Goal: Download file/media

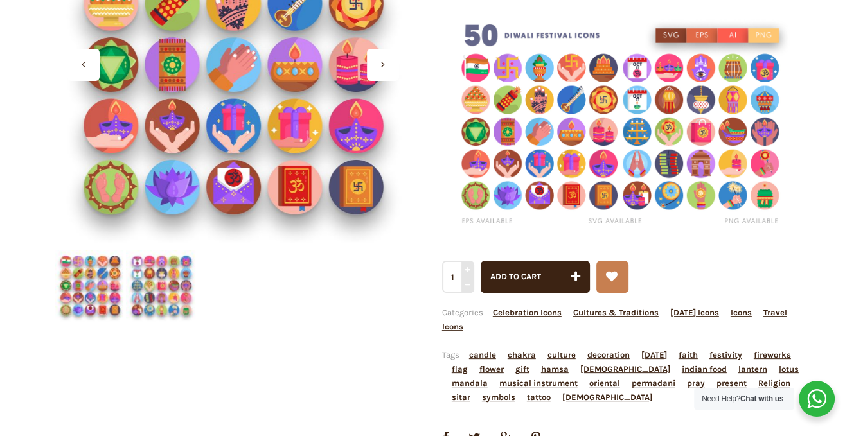
scroll to position [193, 0]
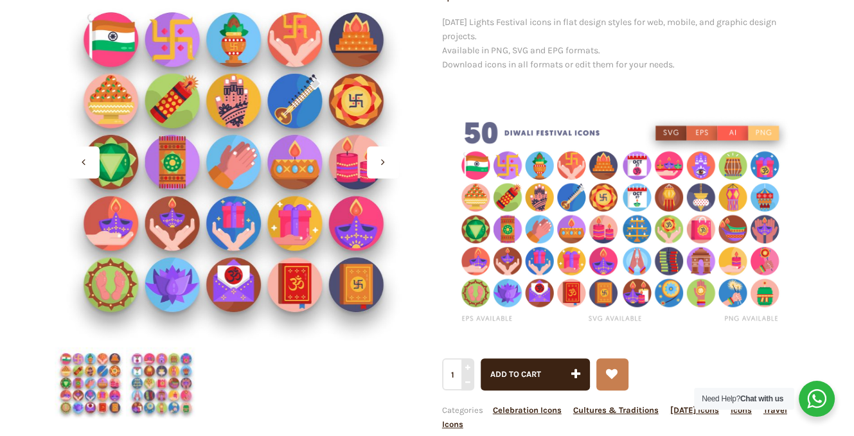
click at [386, 164] on div at bounding box center [383, 163] width 32 height 32
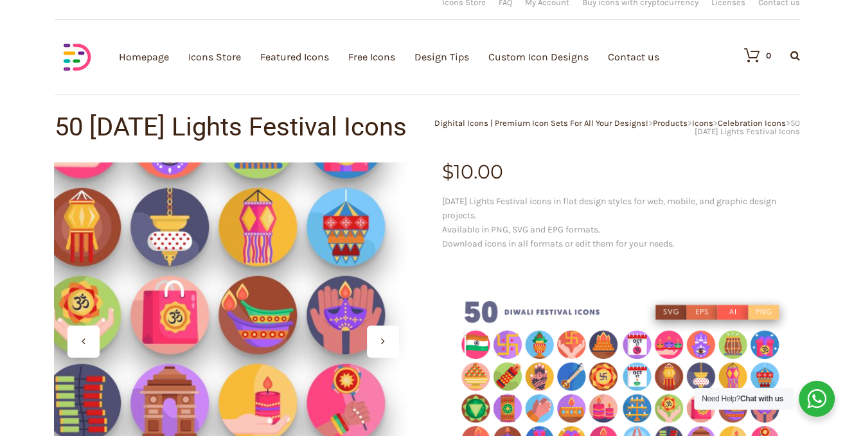
scroll to position [0, 0]
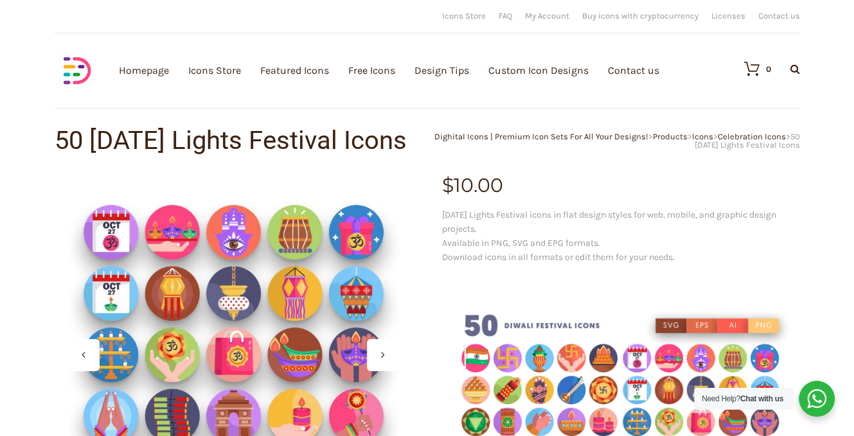
click at [375, 350] on div at bounding box center [383, 355] width 32 height 32
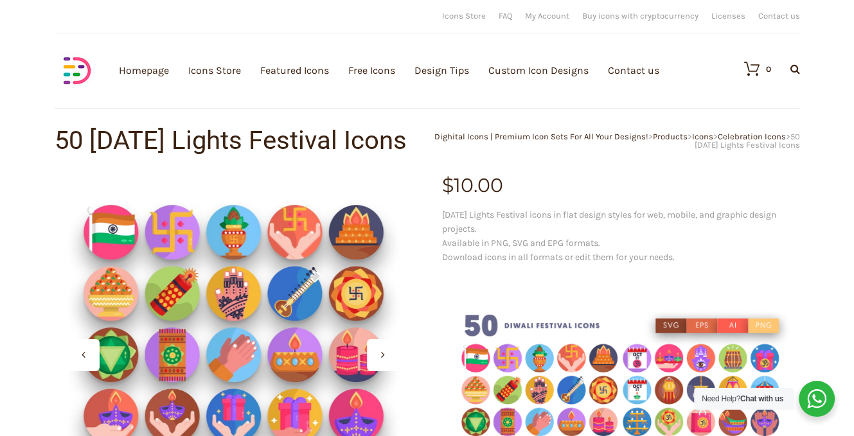
click at [375, 350] on div at bounding box center [383, 355] width 32 height 32
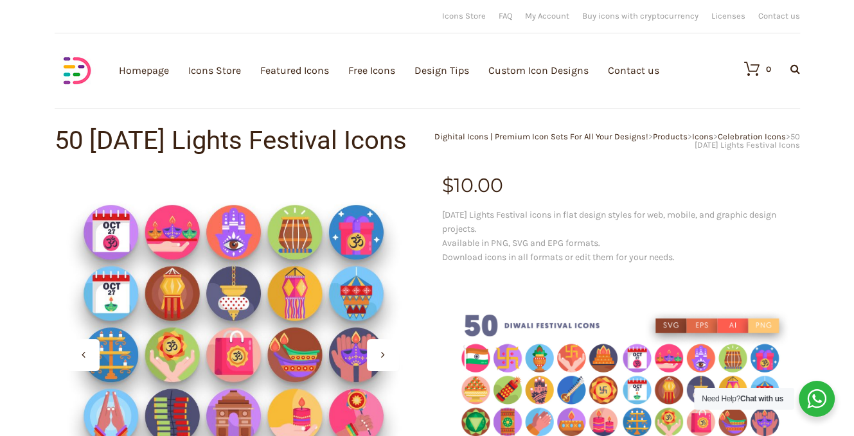
click at [375, 350] on div at bounding box center [383, 355] width 32 height 32
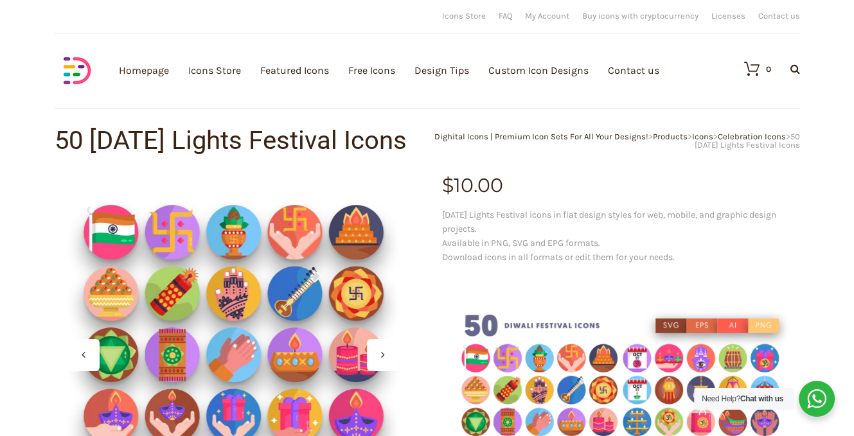
click at [378, 363] on div at bounding box center [383, 355] width 32 height 32
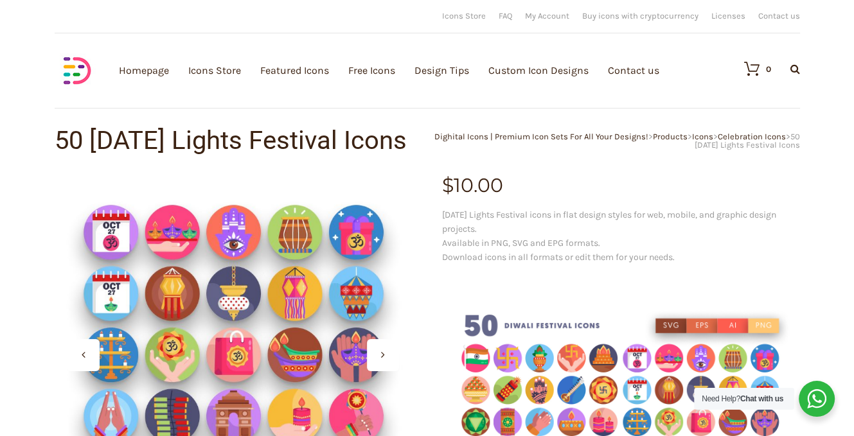
click at [378, 363] on div at bounding box center [383, 355] width 32 height 32
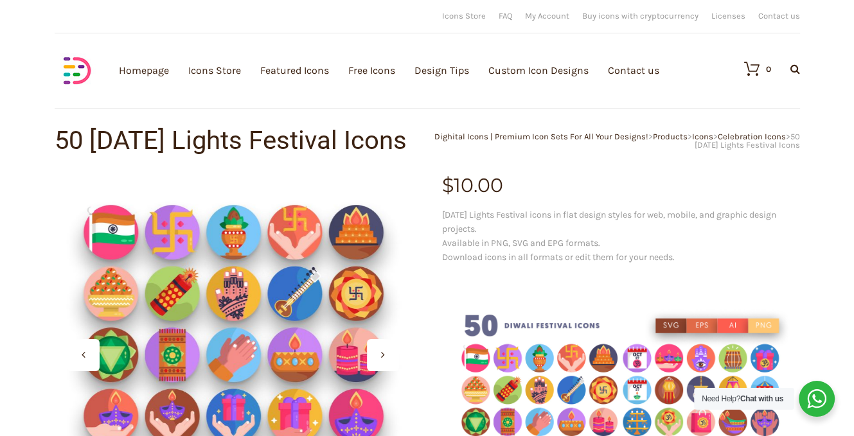
click at [382, 361] on div at bounding box center [383, 355] width 32 height 32
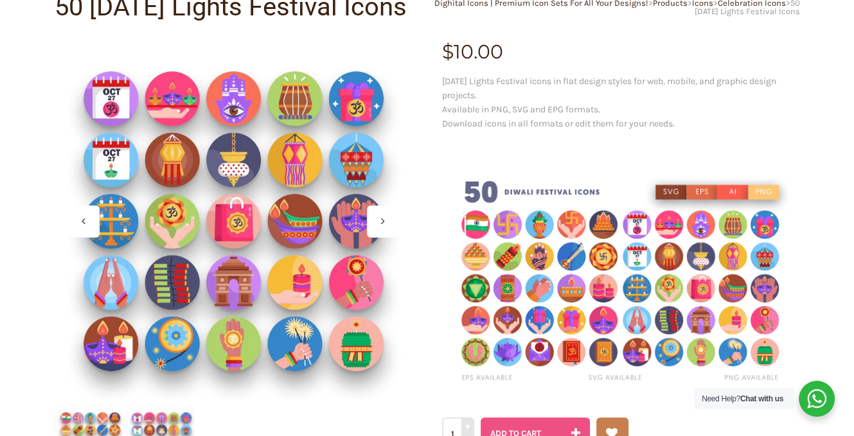
scroll to position [257, 0]
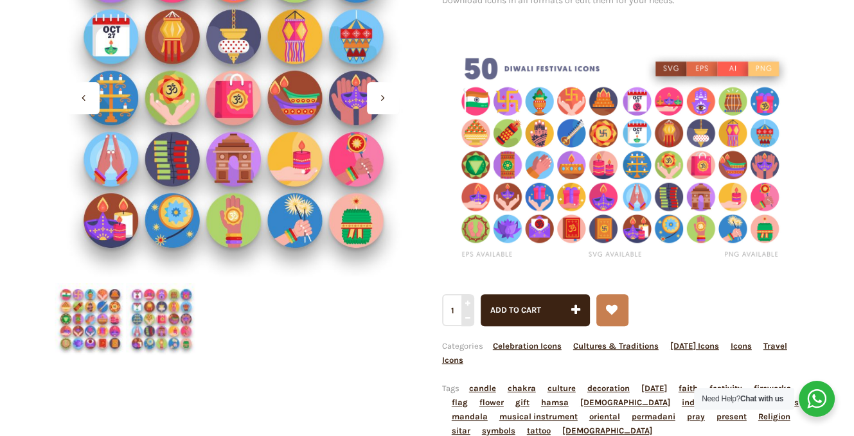
click at [388, 100] on div at bounding box center [383, 98] width 32 height 32
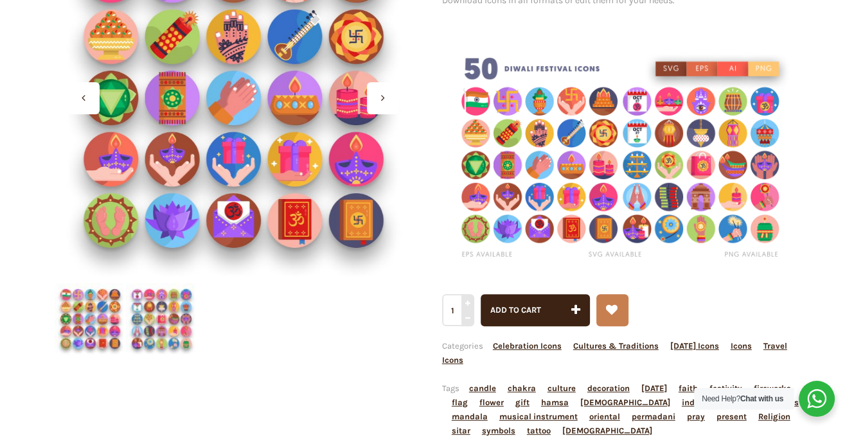
click at [388, 100] on div at bounding box center [383, 98] width 32 height 32
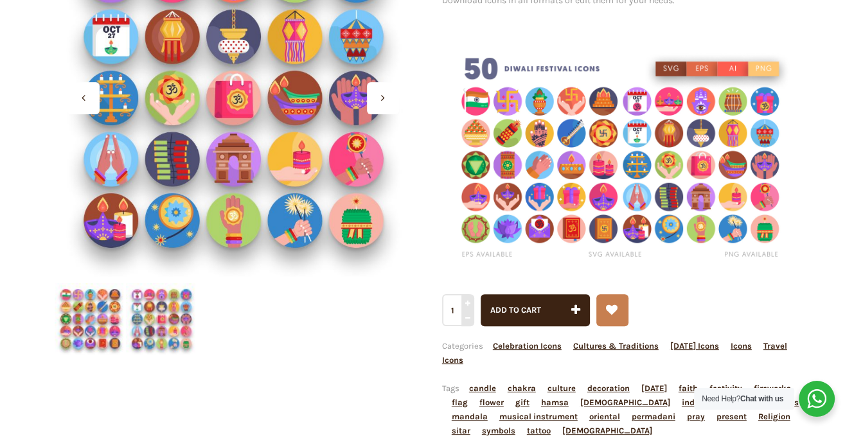
click at [388, 103] on div at bounding box center [383, 98] width 32 height 32
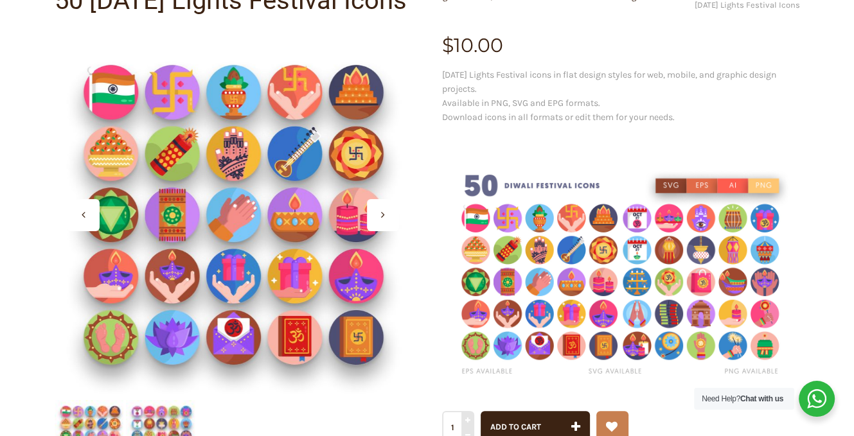
scroll to position [193, 0]
